Goal: Find specific page/section: Find specific page/section

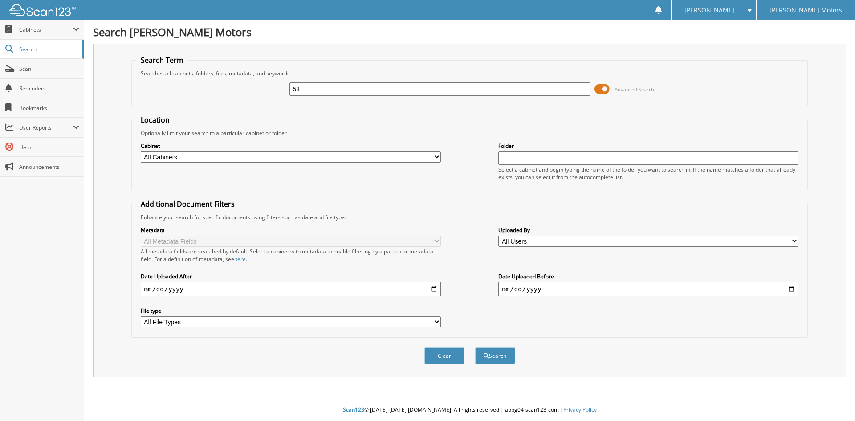
type input "5"
type input "8"
type input "53675"
click at [475, 347] on button "Search" at bounding box center [495, 355] width 40 height 16
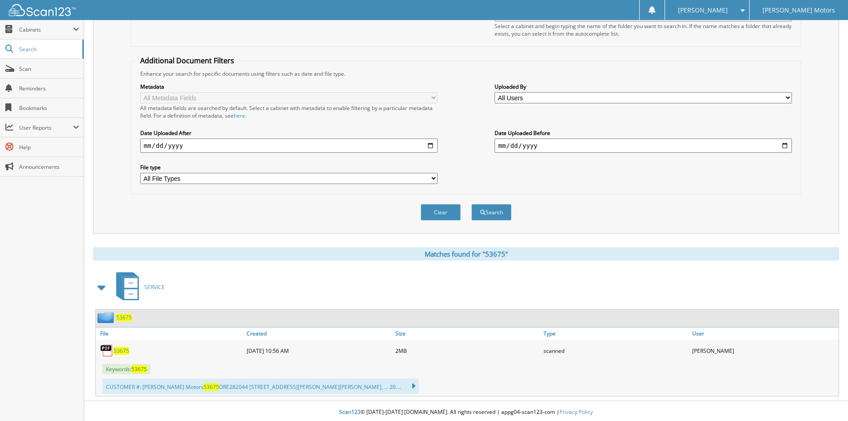
scroll to position [146, 0]
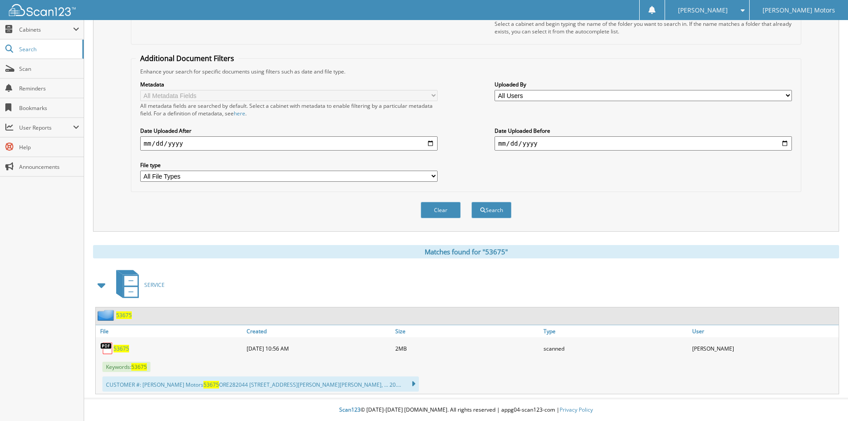
click at [119, 348] on span "53675" at bounding box center [121, 348] width 16 height 8
